Goal: Information Seeking & Learning: Learn about a topic

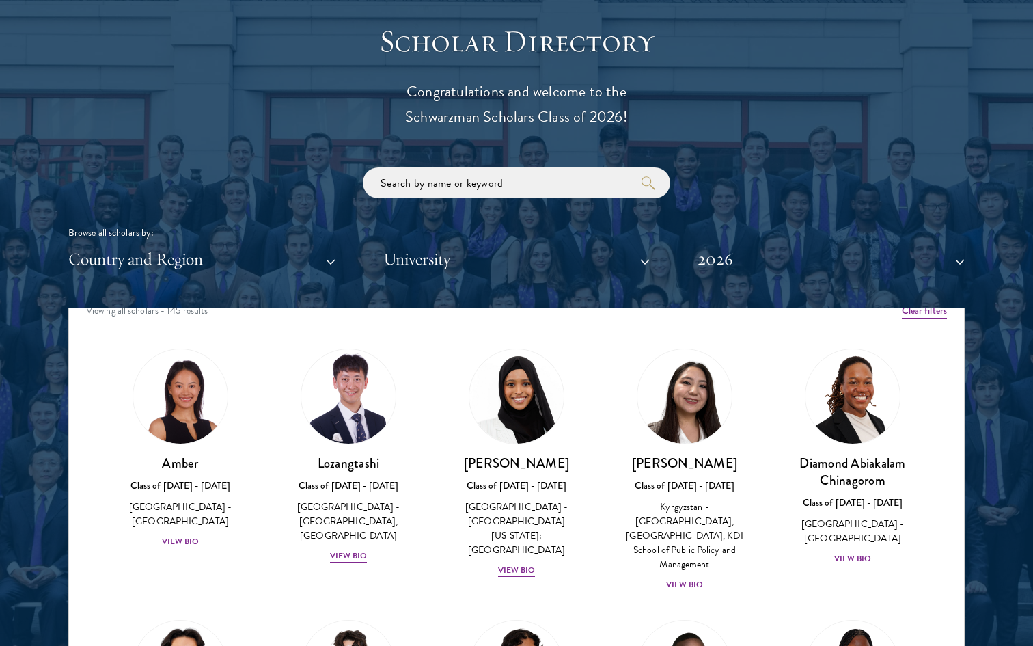
scroll to position [16, 0]
click at [515, 563] on div "View Bio" at bounding box center [517, 569] width 38 height 13
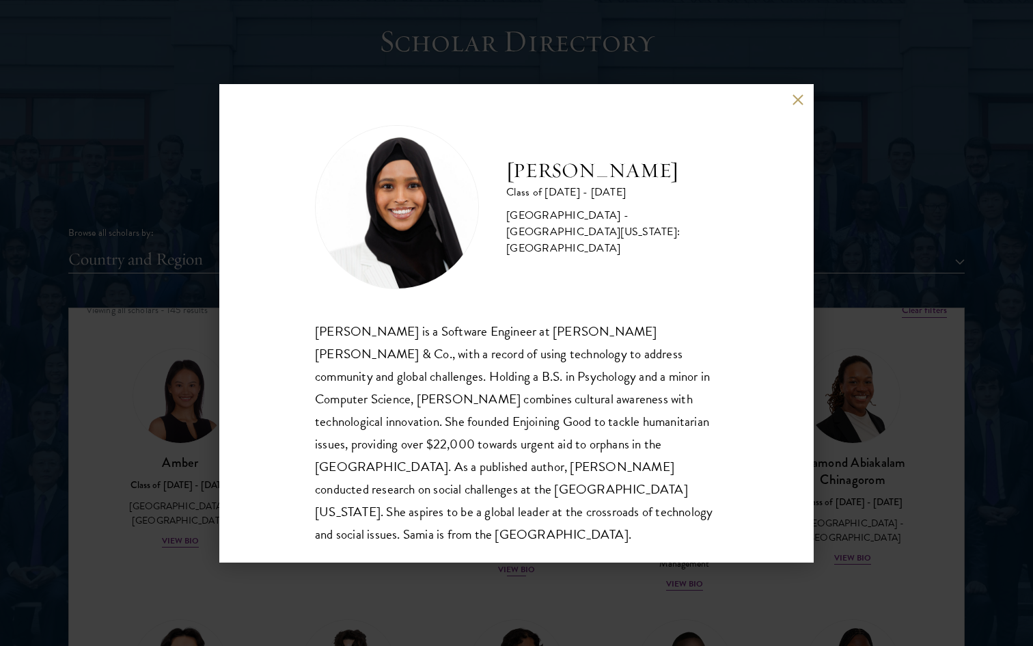
scroll to position [1, 0]
click at [484, 583] on div "[PERSON_NAME] Class of [DATE] - [DATE] [GEOGRAPHIC_DATA] - [GEOGRAPHIC_DATA][US…" at bounding box center [516, 323] width 1033 height 646
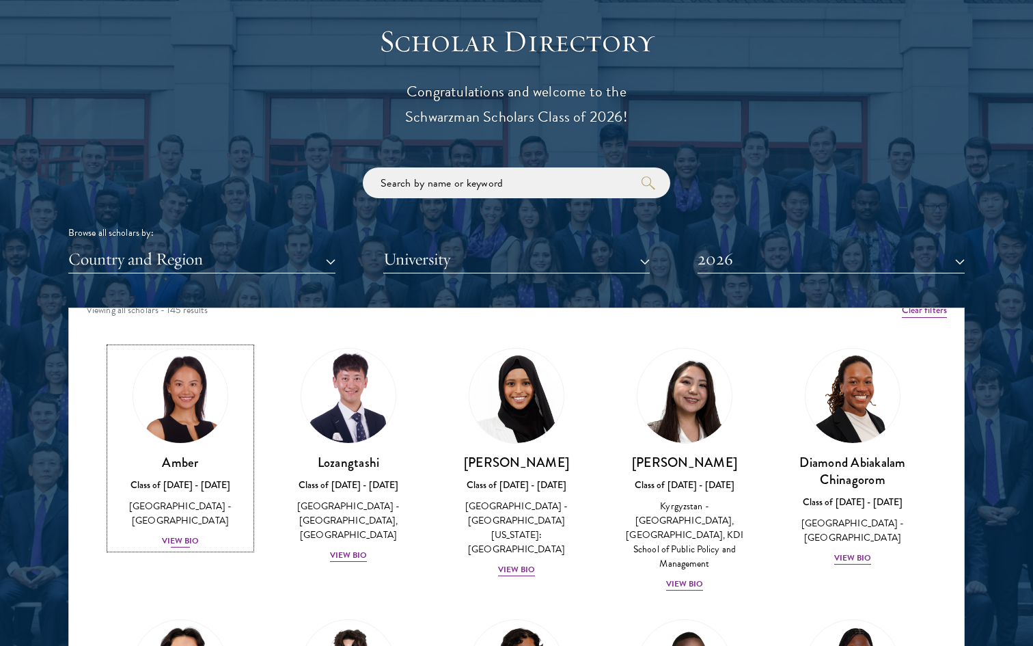
click at [184, 534] on div "View Bio" at bounding box center [181, 540] width 38 height 13
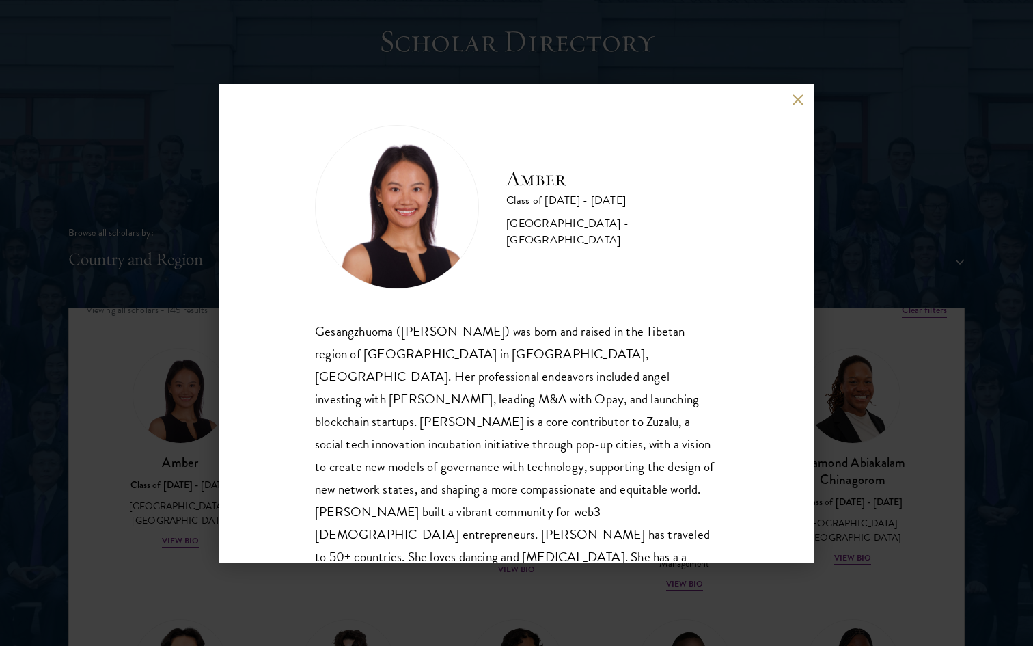
click at [178, 551] on div "Amber Class of [DATE] - [DATE] [GEOGRAPHIC_DATA] - [GEOGRAPHIC_DATA] Gesangzhuo…" at bounding box center [516, 323] width 1033 height 646
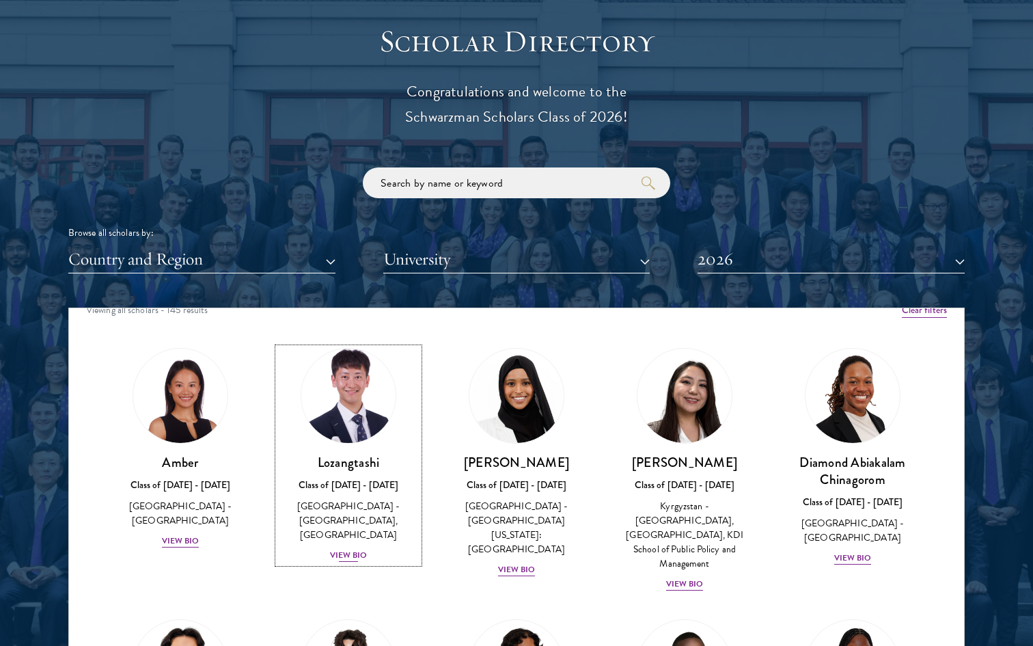
click at [348, 553] on div "View Bio" at bounding box center [349, 555] width 38 height 13
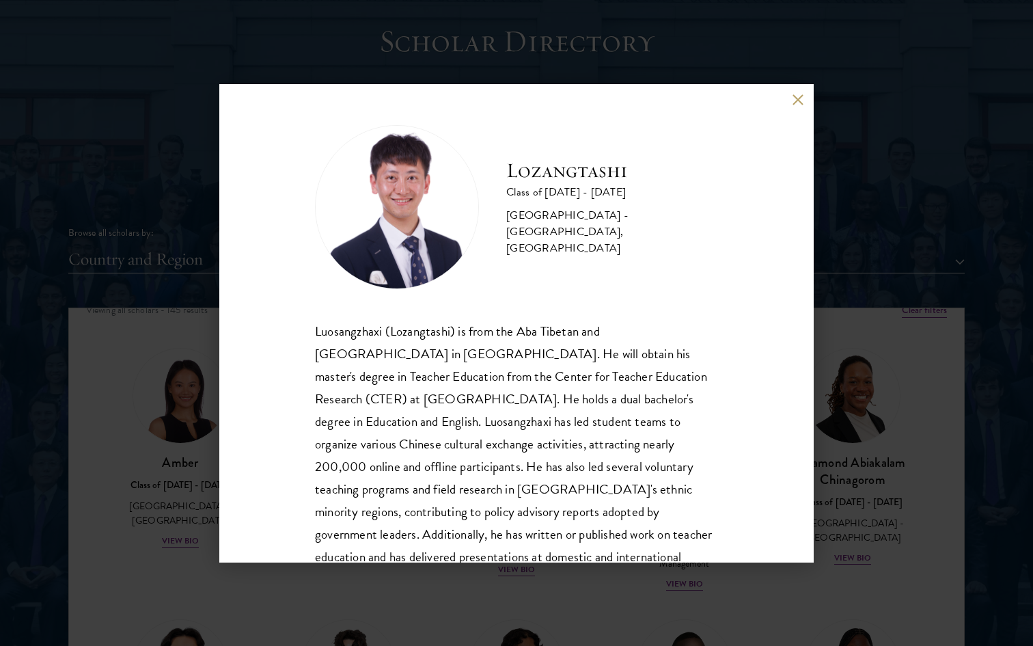
click at [243, 576] on div "Lozangtashi Class of [DATE] - [DATE] [GEOGRAPHIC_DATA] - [GEOGRAPHIC_DATA], [GE…" at bounding box center [516, 323] width 1033 height 646
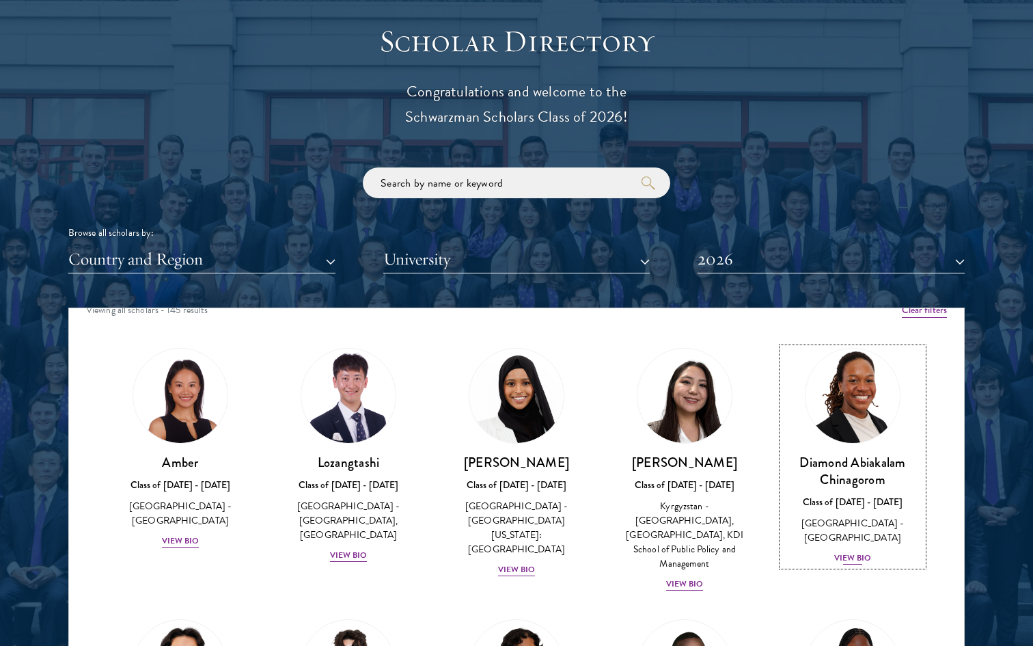
click at [853, 551] on div "View Bio" at bounding box center [853, 557] width 38 height 13
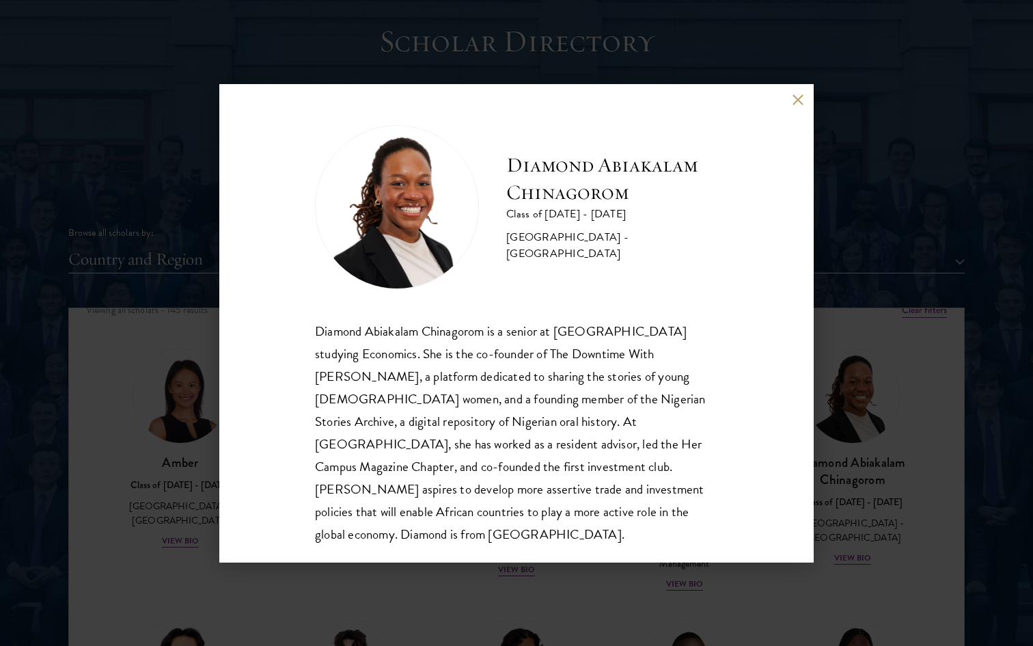
click at [832, 553] on div "Diamond Abiakalam [GEOGRAPHIC_DATA] Class of [DATE] - [DATE] [GEOGRAPHIC_DATA] …" at bounding box center [516, 323] width 1033 height 646
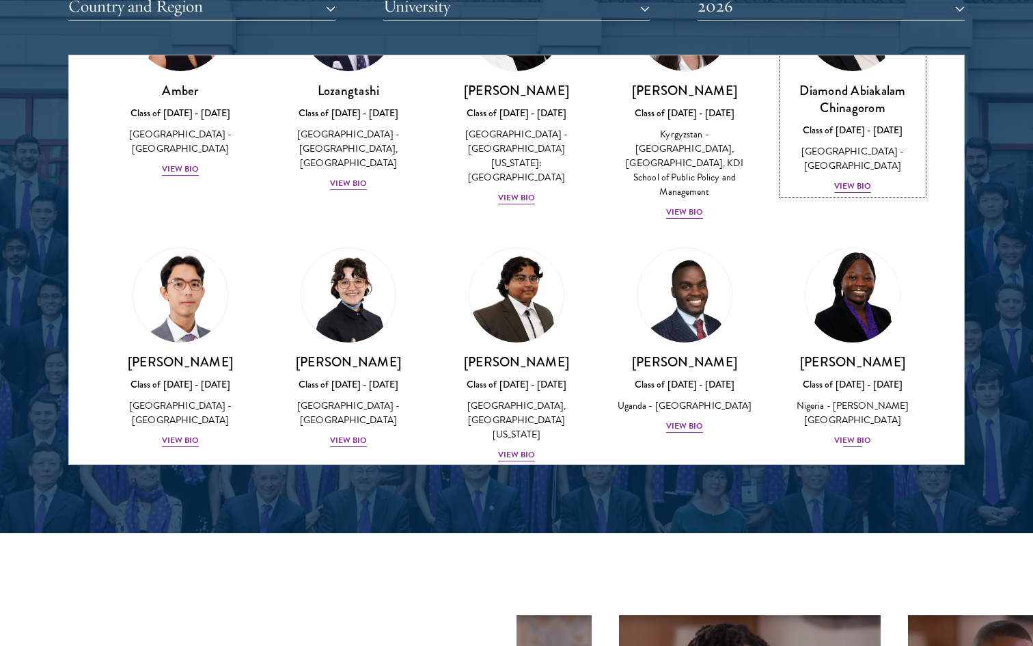
scroll to position [322, 0]
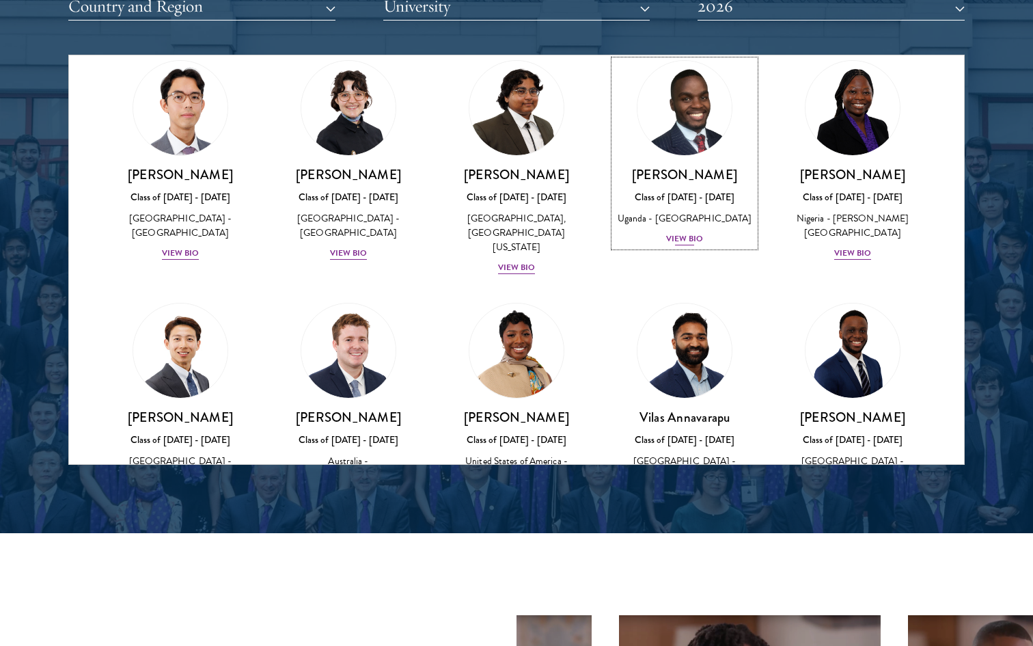
click at [672, 234] on div "View Bio" at bounding box center [685, 238] width 38 height 13
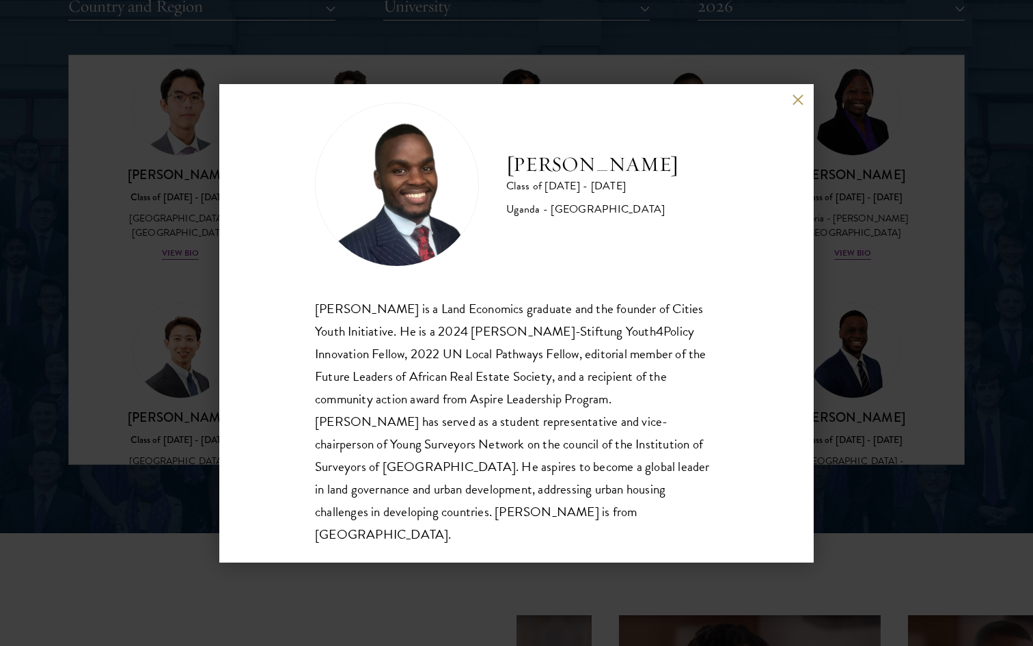
scroll to position [23, 0]
click at [58, 456] on div "[PERSON_NAME] Class of [DATE] - [DATE] [GEOGRAPHIC_DATA] - [GEOGRAPHIC_DATA] [G…" at bounding box center [516, 323] width 1033 height 646
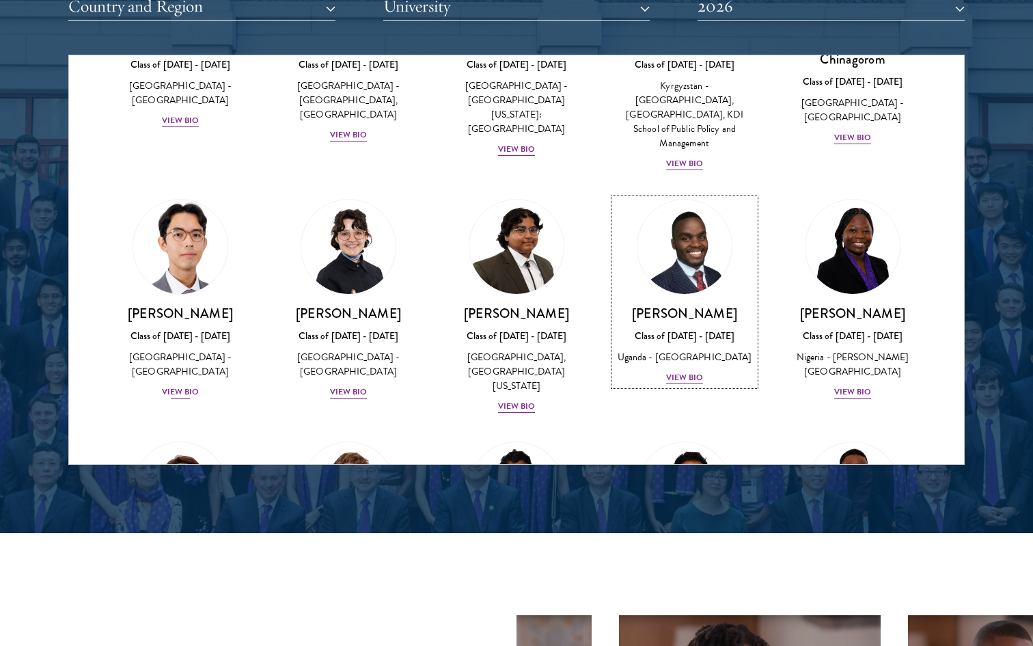
scroll to position [184, 0]
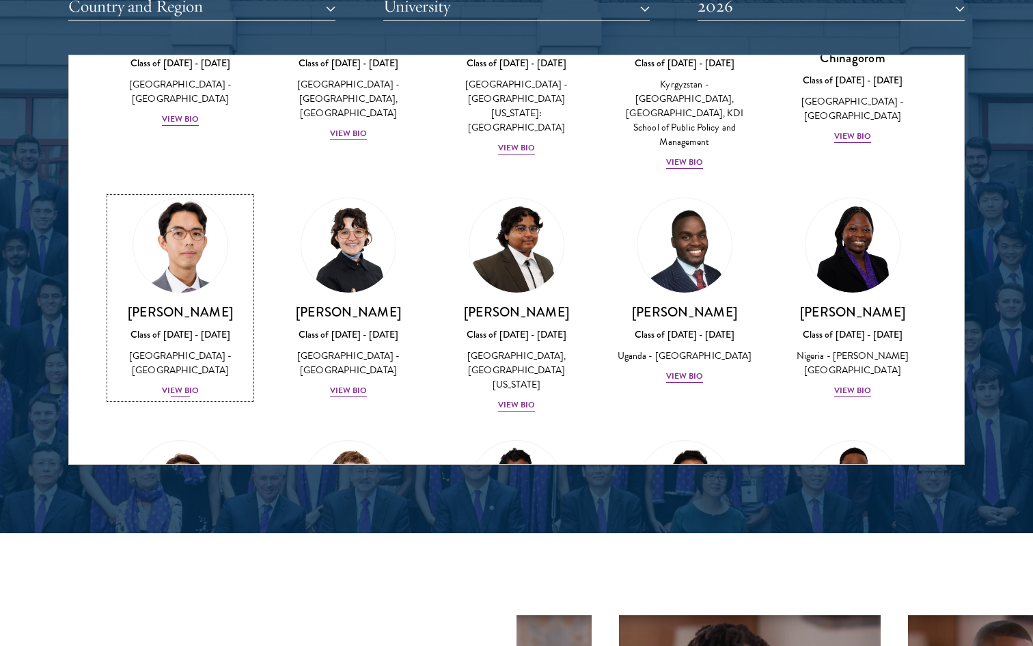
click at [184, 384] on div "View Bio" at bounding box center [181, 390] width 38 height 13
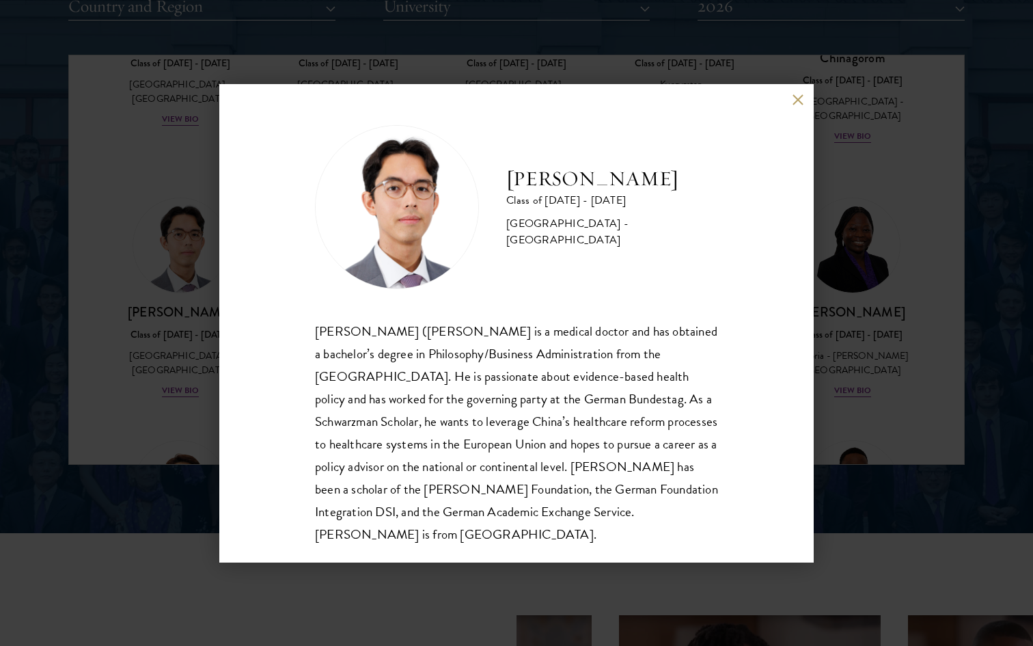
click at [115, 386] on div "[PERSON_NAME] Class of [DATE] - [DATE] [GEOGRAPHIC_DATA] - [GEOGRAPHIC_DATA] [P…" at bounding box center [516, 323] width 1033 height 646
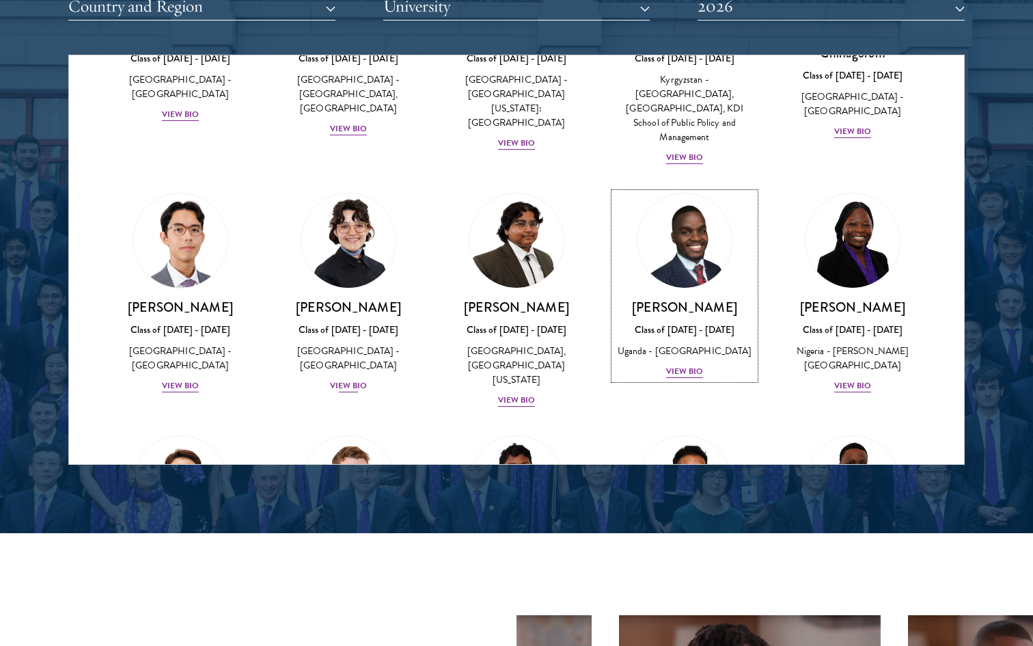
scroll to position [190, 0]
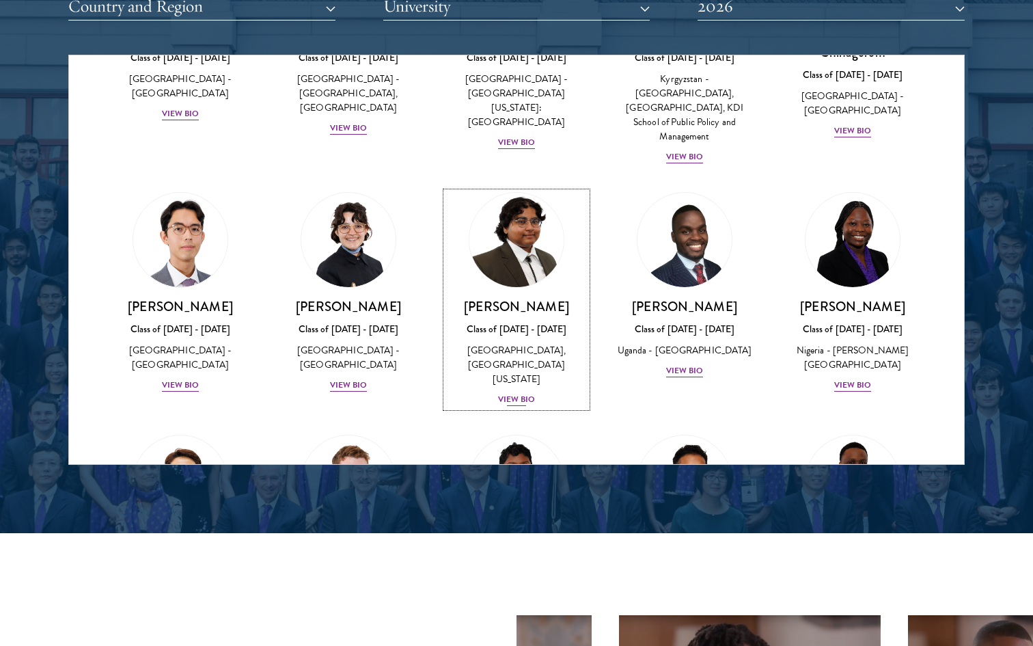
click at [512, 393] on div "View Bio" at bounding box center [517, 399] width 38 height 13
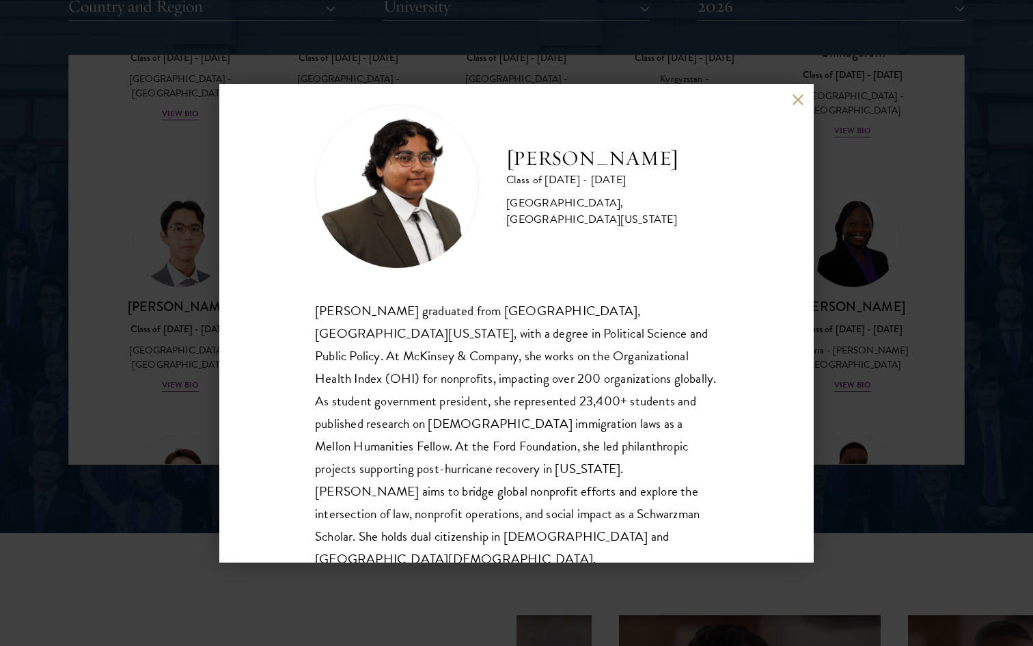
scroll to position [21, 0]
click at [135, 419] on div "[PERSON_NAME] Class of [DATE] - [DATE] [GEOGRAPHIC_DATA] - [GEOGRAPHIC_DATA], […" at bounding box center [516, 323] width 1033 height 646
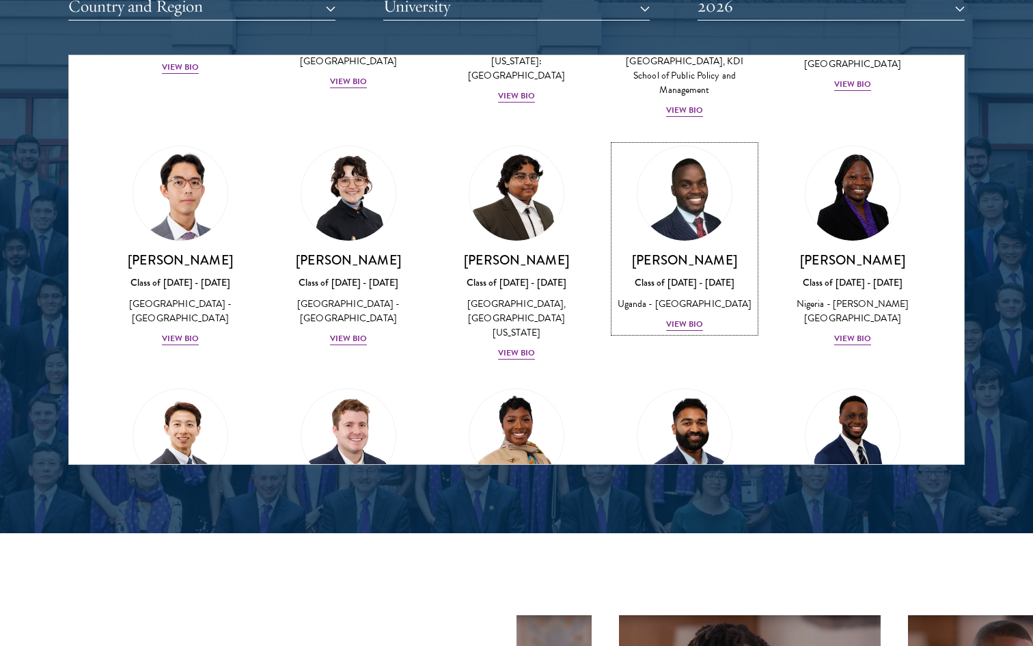
scroll to position [262, 0]
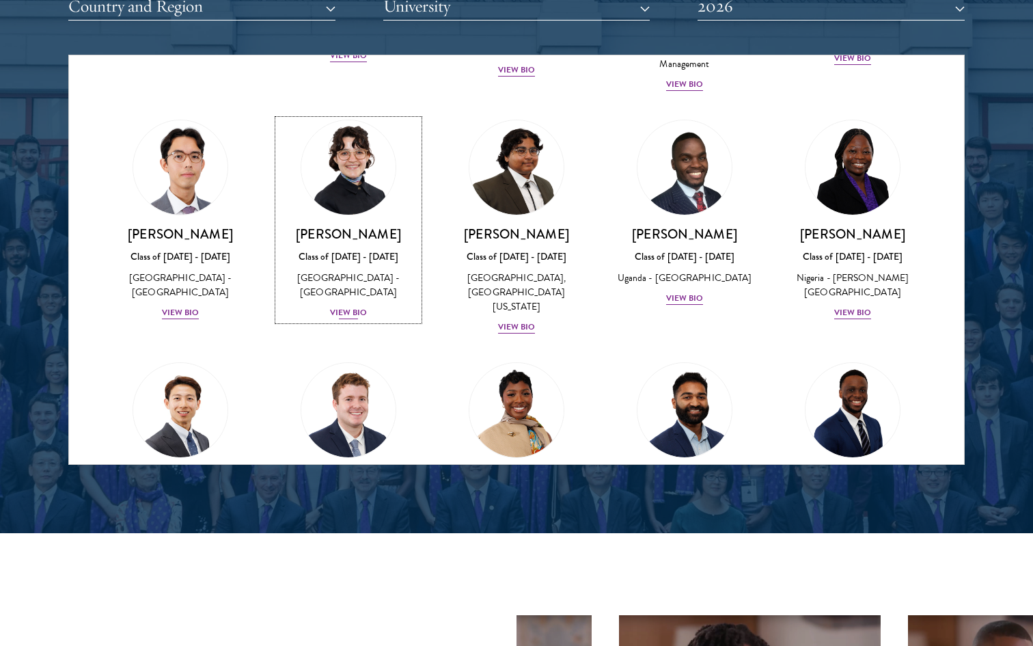
click at [363, 306] on div "View Bio" at bounding box center [349, 312] width 38 height 13
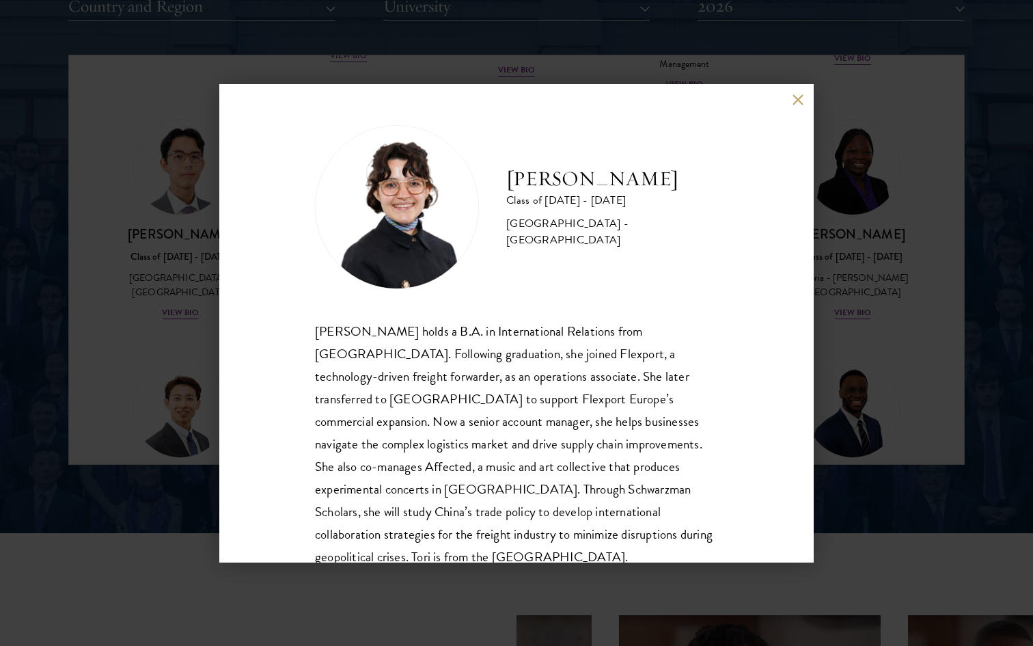
click at [184, 359] on div "[PERSON_NAME] Class of [DATE] - [DATE] [GEOGRAPHIC_DATA] - [GEOGRAPHIC_DATA] [P…" at bounding box center [516, 323] width 1033 height 646
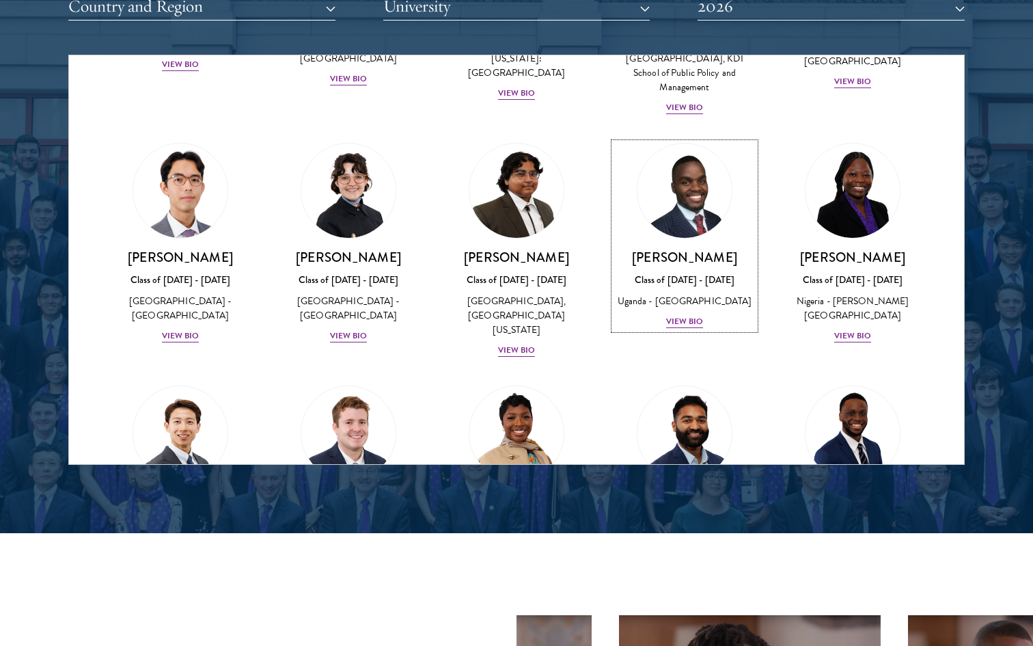
scroll to position [240, 0]
click at [336, 329] on div "View Bio" at bounding box center [349, 335] width 38 height 13
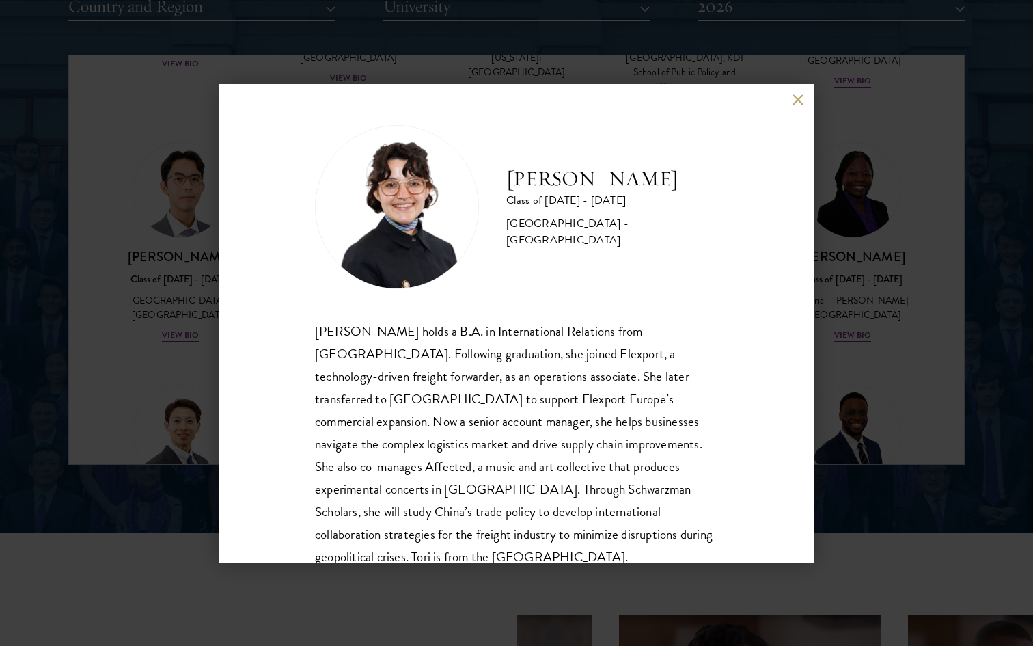
click at [184, 340] on div "[PERSON_NAME] Class of [DATE] - [DATE] [GEOGRAPHIC_DATA] - [GEOGRAPHIC_DATA] [P…" at bounding box center [516, 323] width 1033 height 646
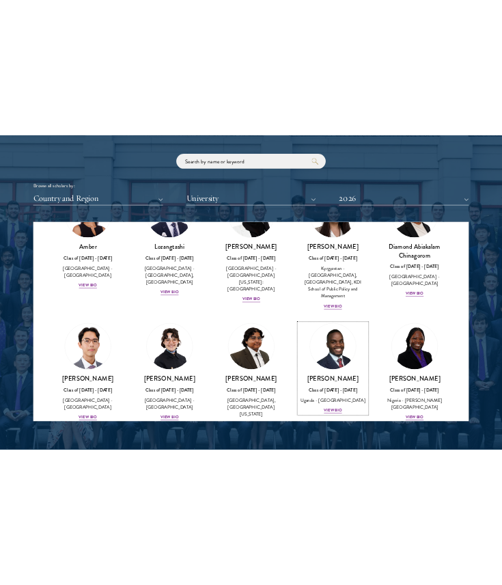
scroll to position [1743, 0]
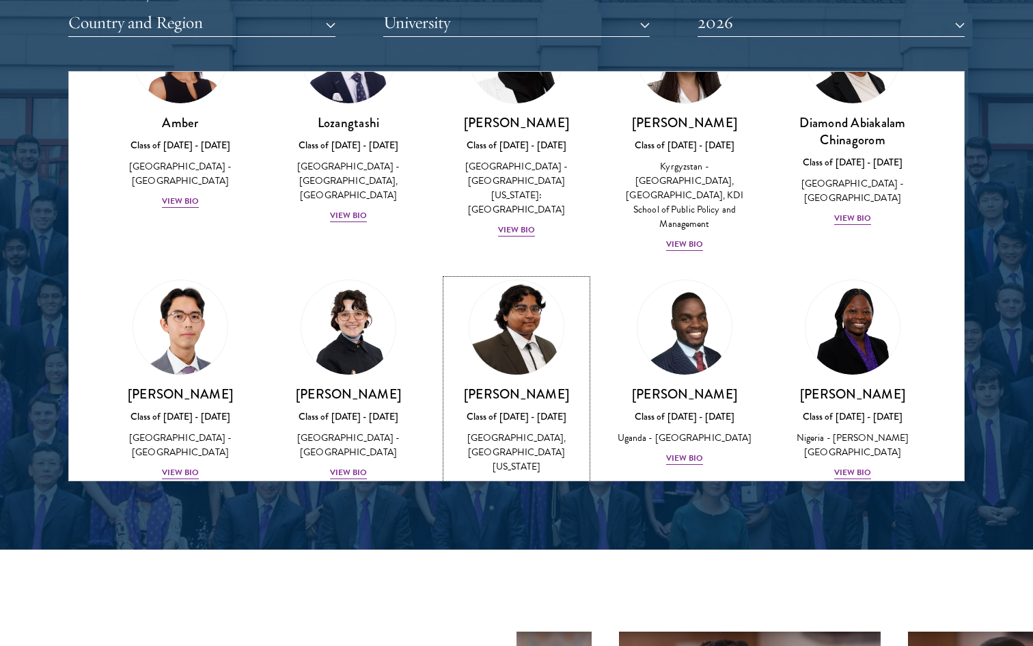
click at [512, 480] on div "View Bio" at bounding box center [517, 486] width 38 height 13
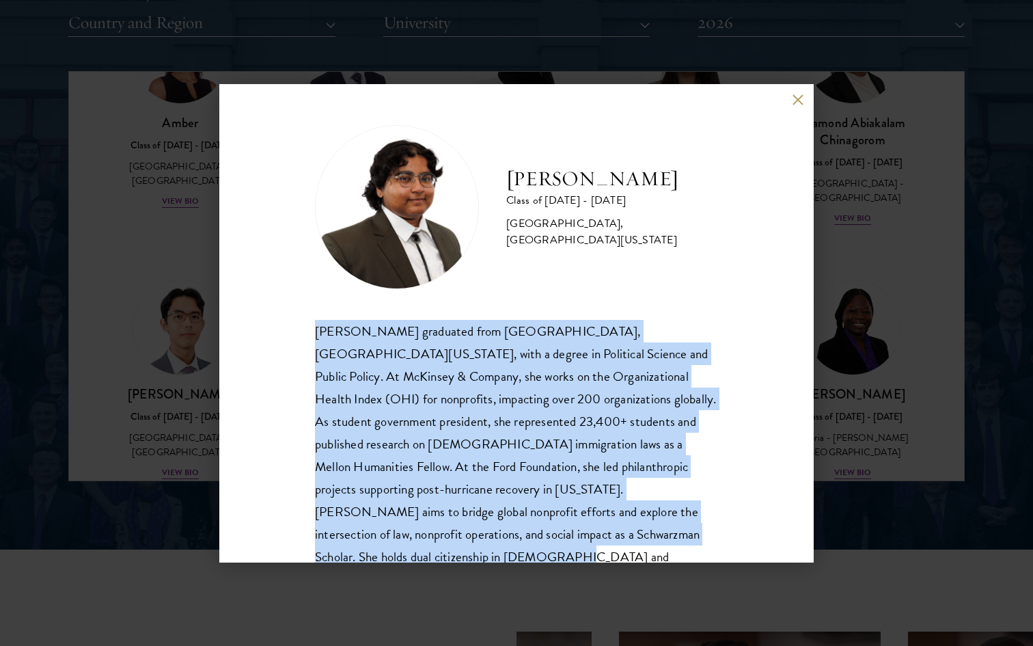
drag, startPoint x: 637, startPoint y: 533, endPoint x: 300, endPoint y: 340, distance: 388.0
click at [300, 340] on div "[PERSON_NAME] Class of [DATE] - [DATE] [GEOGRAPHIC_DATA] - [GEOGRAPHIC_DATA], […" at bounding box center [516, 323] width 594 height 478
copy div "[PERSON_NAME] graduated from [GEOGRAPHIC_DATA], [GEOGRAPHIC_DATA][US_STATE], wi…"
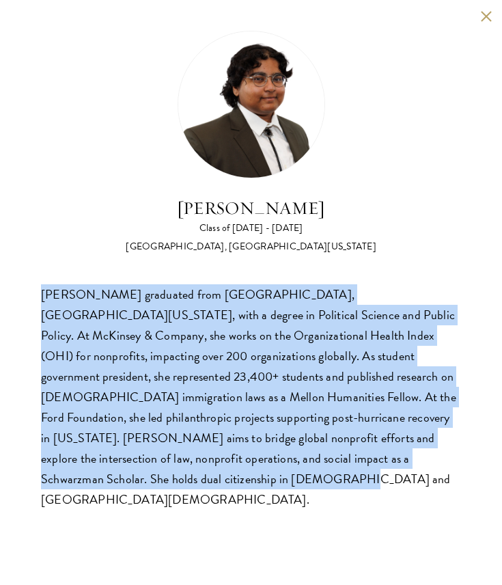
scroll to position [2398, 0]
click at [485, 18] on button at bounding box center [486, 16] width 12 height 12
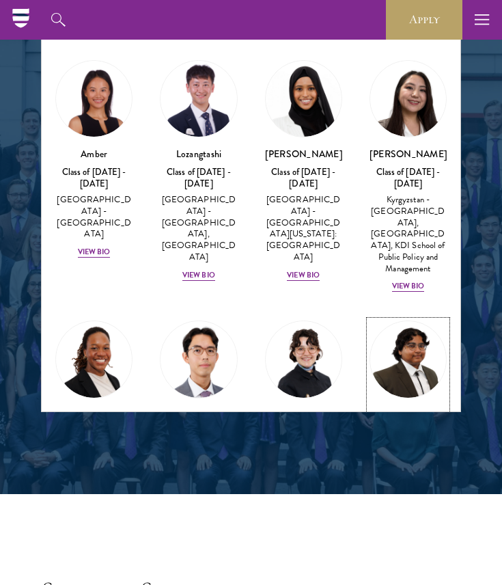
scroll to position [1731, 0]
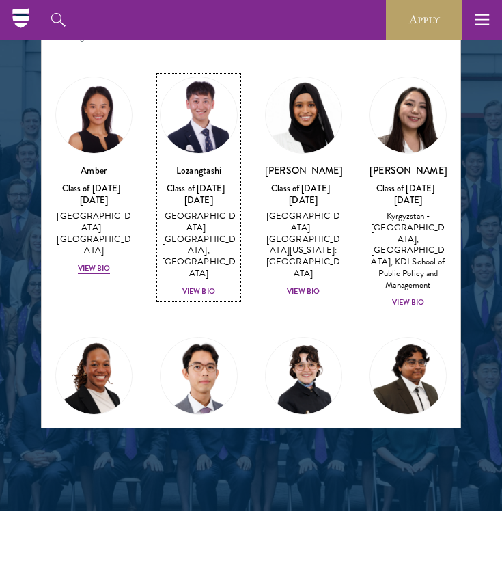
click at [200, 286] on div "View Bio" at bounding box center [198, 291] width 33 height 11
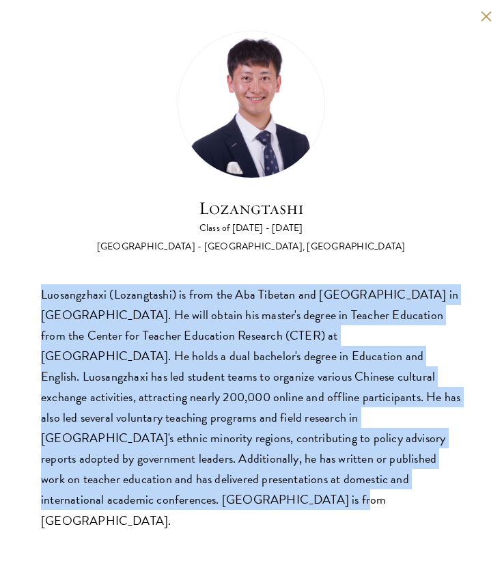
drag, startPoint x: 338, startPoint y: 465, endPoint x: 30, endPoint y: 288, distance: 355.7
click at [30, 288] on div "Lozangtashi Class of [DATE] - [DATE] [GEOGRAPHIC_DATA] - [GEOGRAPHIC_DATA], [GE…" at bounding box center [251, 281] width 502 height 562
copy div "Luosangzhaxi (Lozangtashi) is from the Aba Tibetan and [GEOGRAPHIC_DATA] in [GE…"
click at [481, 16] on button at bounding box center [486, 16] width 12 height 12
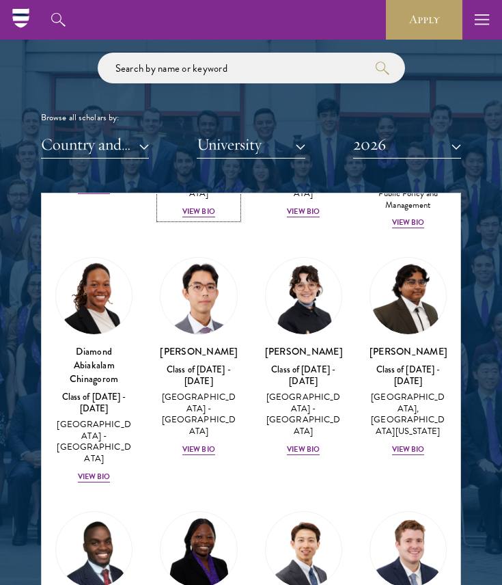
scroll to position [264, 0]
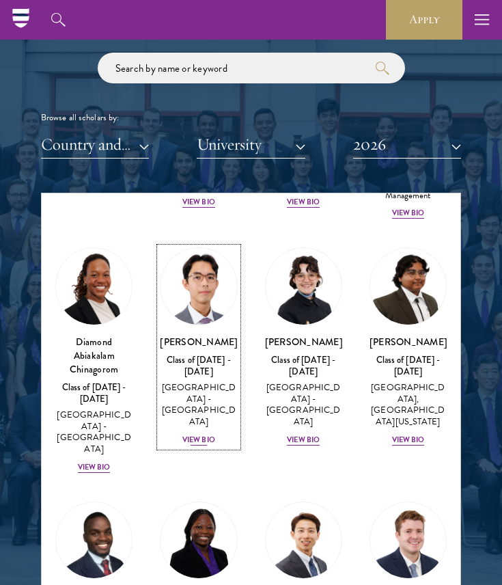
click at [192, 435] on div "View Bio" at bounding box center [198, 440] width 33 height 11
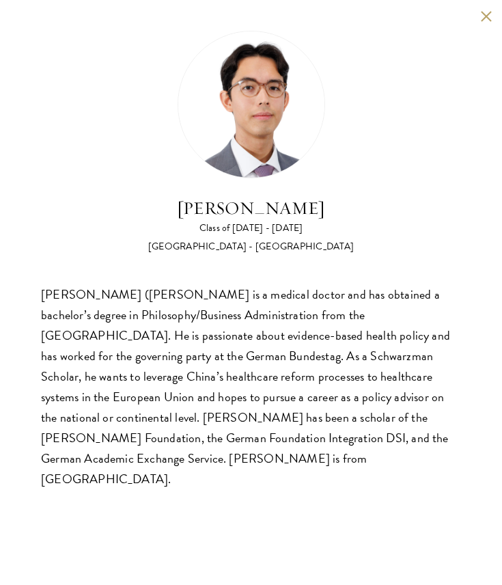
click at [486, 17] on button at bounding box center [486, 16] width 12 height 12
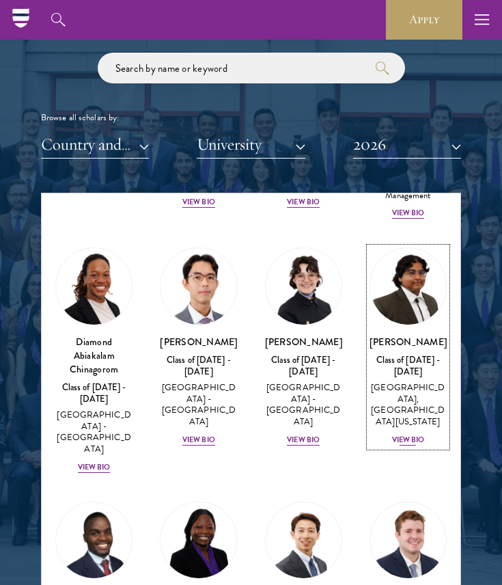
click at [407, 445] on div "[PERSON_NAME] Class of [DATE] - [DATE] [GEOGRAPHIC_DATA] - [GEOGRAPHIC_DATA], […" at bounding box center [408, 391] width 77 height 112
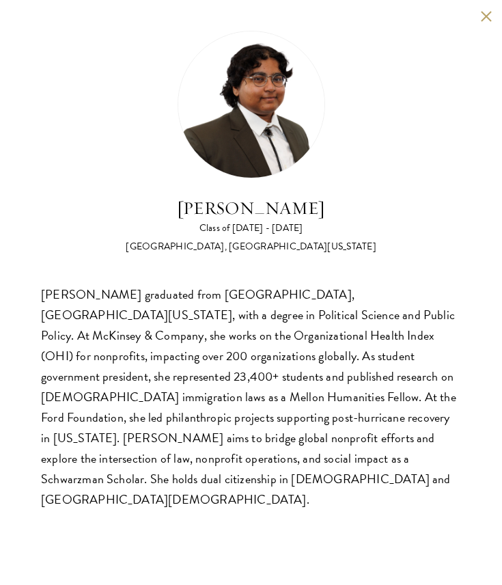
click at [486, 22] on div "[PERSON_NAME] Class of [DATE] - [DATE] [GEOGRAPHIC_DATA] - [GEOGRAPHIC_DATA], […" at bounding box center [251, 270] width 502 height 541
click at [486, 8] on div "[PERSON_NAME] Class of [DATE] - [DATE] [GEOGRAPHIC_DATA] - [GEOGRAPHIC_DATA], […" at bounding box center [251, 270] width 502 height 541
click at [485, 17] on button at bounding box center [486, 16] width 12 height 12
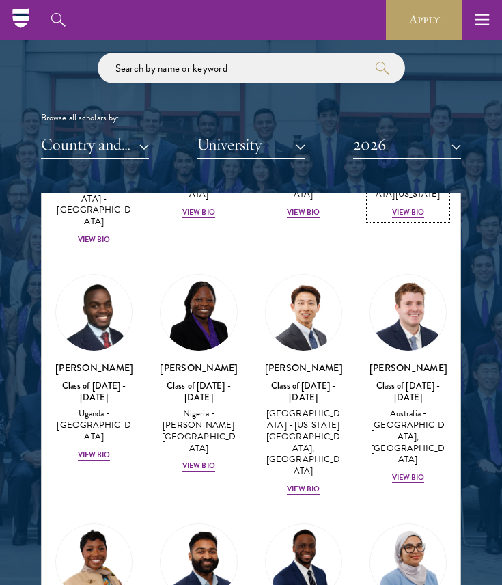
scroll to position [494, 0]
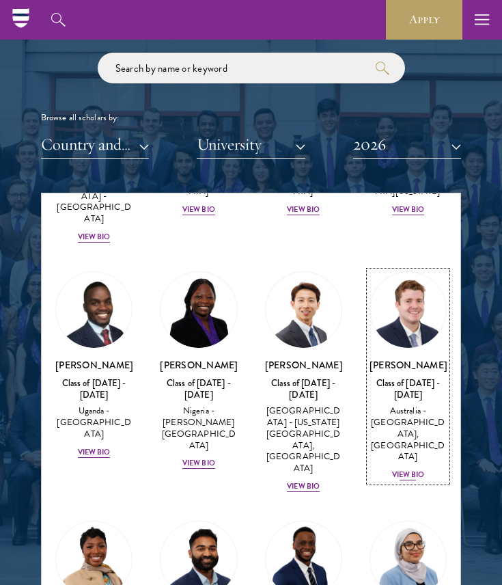
click at [405, 469] on div "View Bio" at bounding box center [408, 474] width 33 height 11
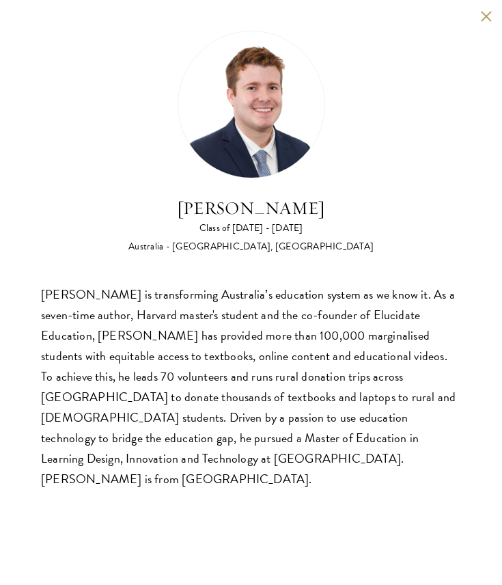
click at [206, 440] on div "[PERSON_NAME] is transforming Australia’s education system as we know it. As a …" at bounding box center [251, 386] width 420 height 205
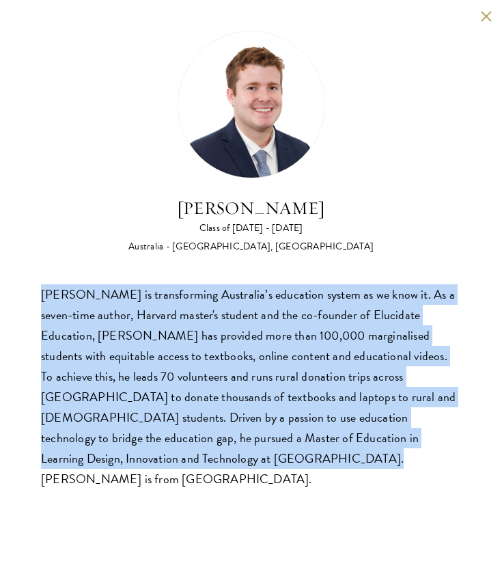
drag, startPoint x: 208, startPoint y: 461, endPoint x: 22, endPoint y: 300, distance: 246.5
click at [22, 300] on div "[PERSON_NAME] Class of [DATE] - [DATE] [GEOGRAPHIC_DATA] - [GEOGRAPHIC_DATA], […" at bounding box center [251, 260] width 502 height 520
copy div "[PERSON_NAME] is transforming Australia’s education system as we know it. As a …"
click at [488, 16] on button at bounding box center [486, 16] width 12 height 12
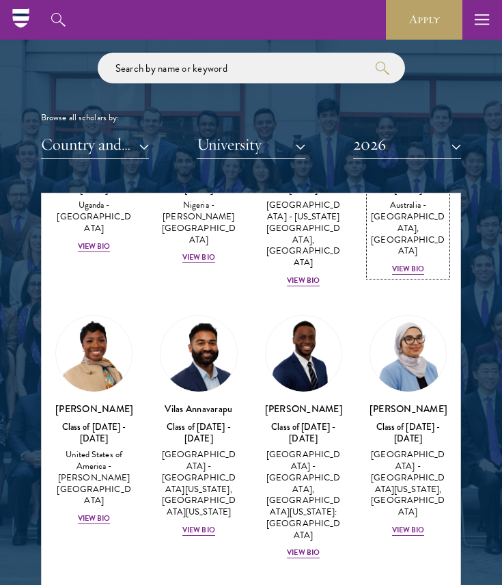
scroll to position [701, 0]
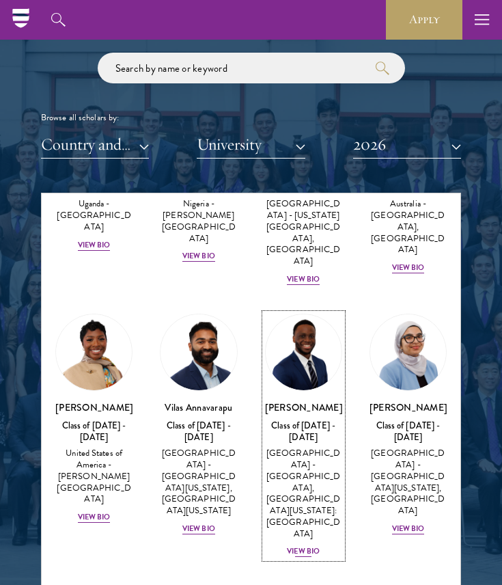
click at [311, 546] on div "View Bio" at bounding box center [303, 551] width 33 height 11
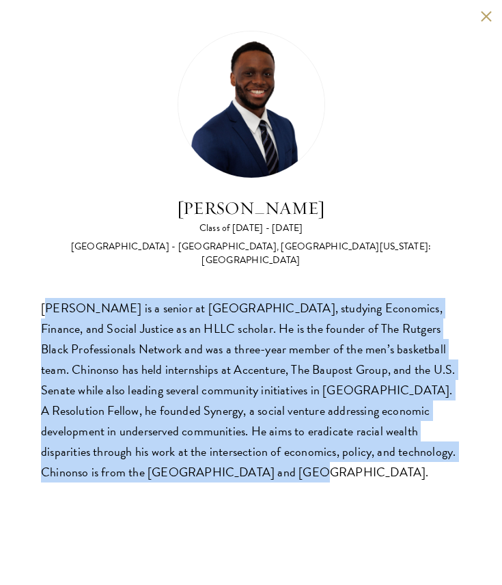
drag, startPoint x: 192, startPoint y: 450, endPoint x: 49, endPoint y: 296, distance: 210.8
click at [49, 298] on div "[PERSON_NAME] is a senior at [GEOGRAPHIC_DATA], studying Economics, Finance, an…" at bounding box center [251, 390] width 420 height 184
copy div "[PERSON_NAME] is a senior at [GEOGRAPHIC_DATA], studying Economics, Finance, an…"
click at [49, 298] on div "[PERSON_NAME] is a senior at [GEOGRAPHIC_DATA], studying Economics, Finance, an…" at bounding box center [251, 390] width 420 height 184
drag, startPoint x: 37, startPoint y: 300, endPoint x: 261, endPoint y: 497, distance: 298.7
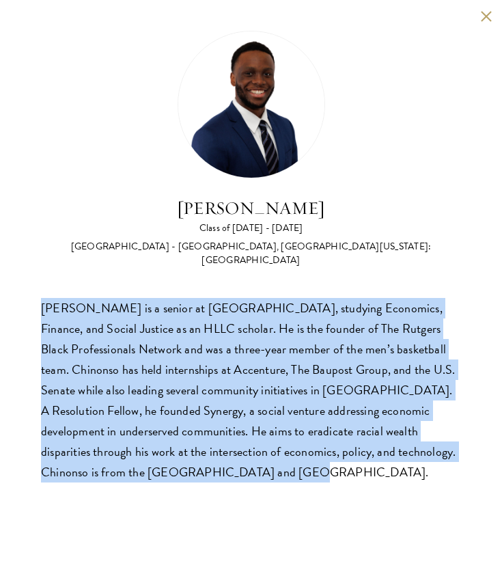
click at [261, 497] on div "[PERSON_NAME] Class of [DATE] - [DATE] [GEOGRAPHIC_DATA] - [GEOGRAPHIC_DATA], […" at bounding box center [251, 256] width 502 height 513
copy div "[PERSON_NAME] is a senior at [GEOGRAPHIC_DATA], studying Economics, Finance, an…"
